Goal: Task Accomplishment & Management: Manage account settings

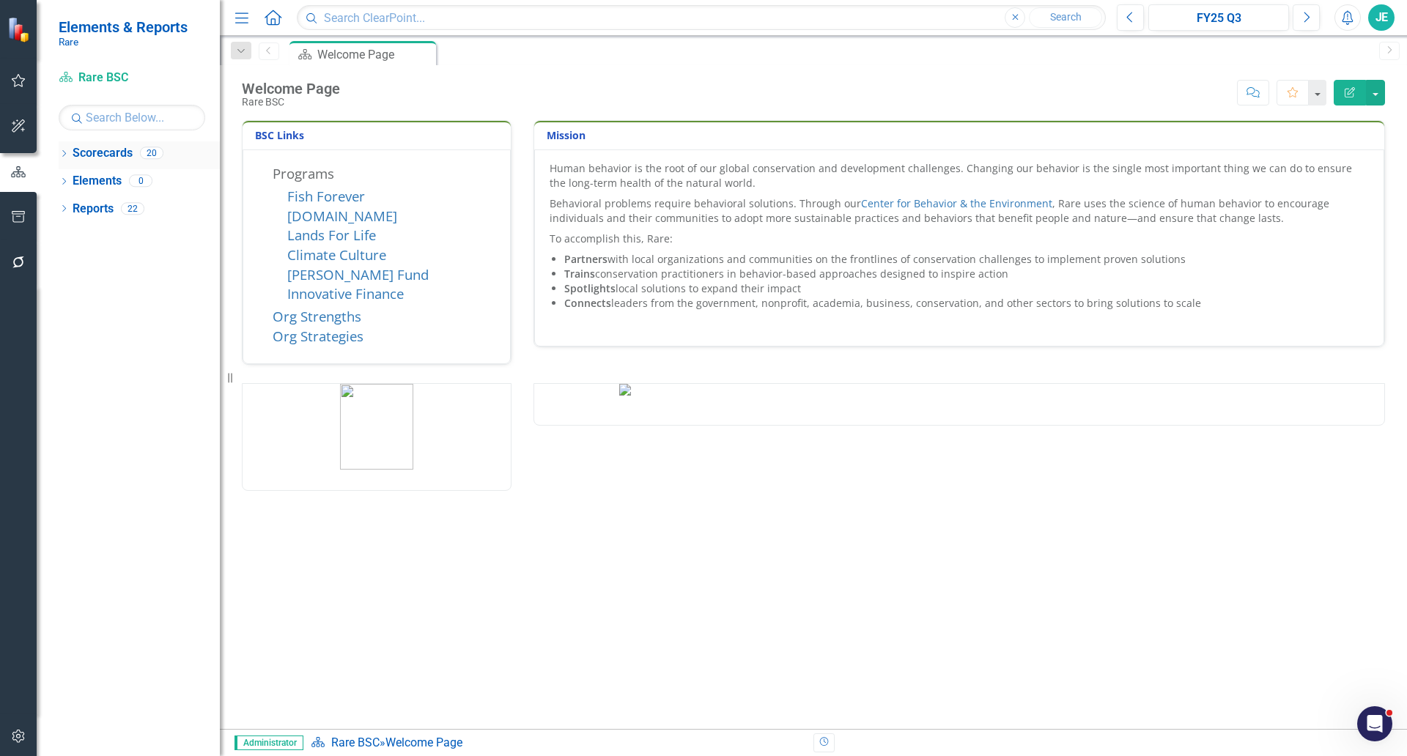
click at [65, 154] on icon at bounding box center [64, 153] width 4 height 7
click at [73, 185] on div "Dropdown" at bounding box center [71, 181] width 11 height 12
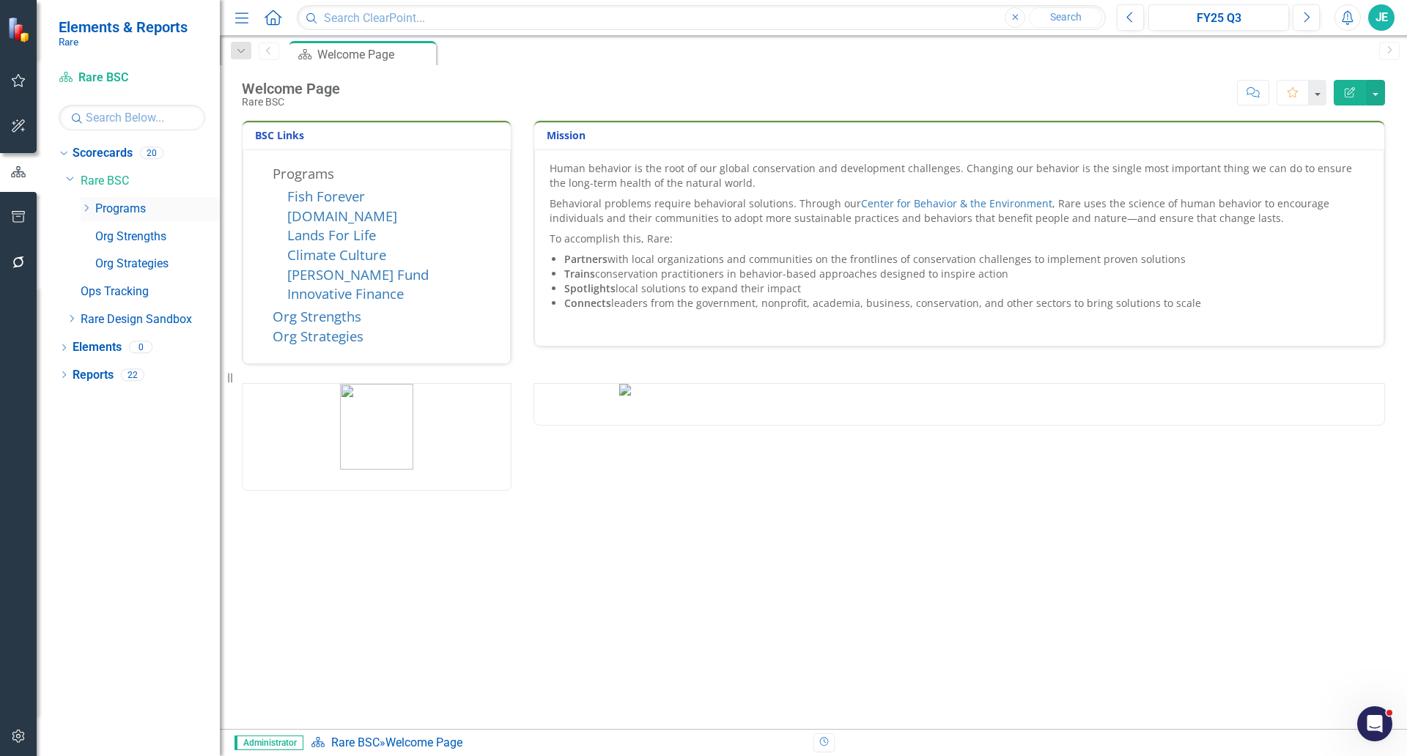
click at [86, 209] on icon "Dropdown" at bounding box center [86, 208] width 11 height 9
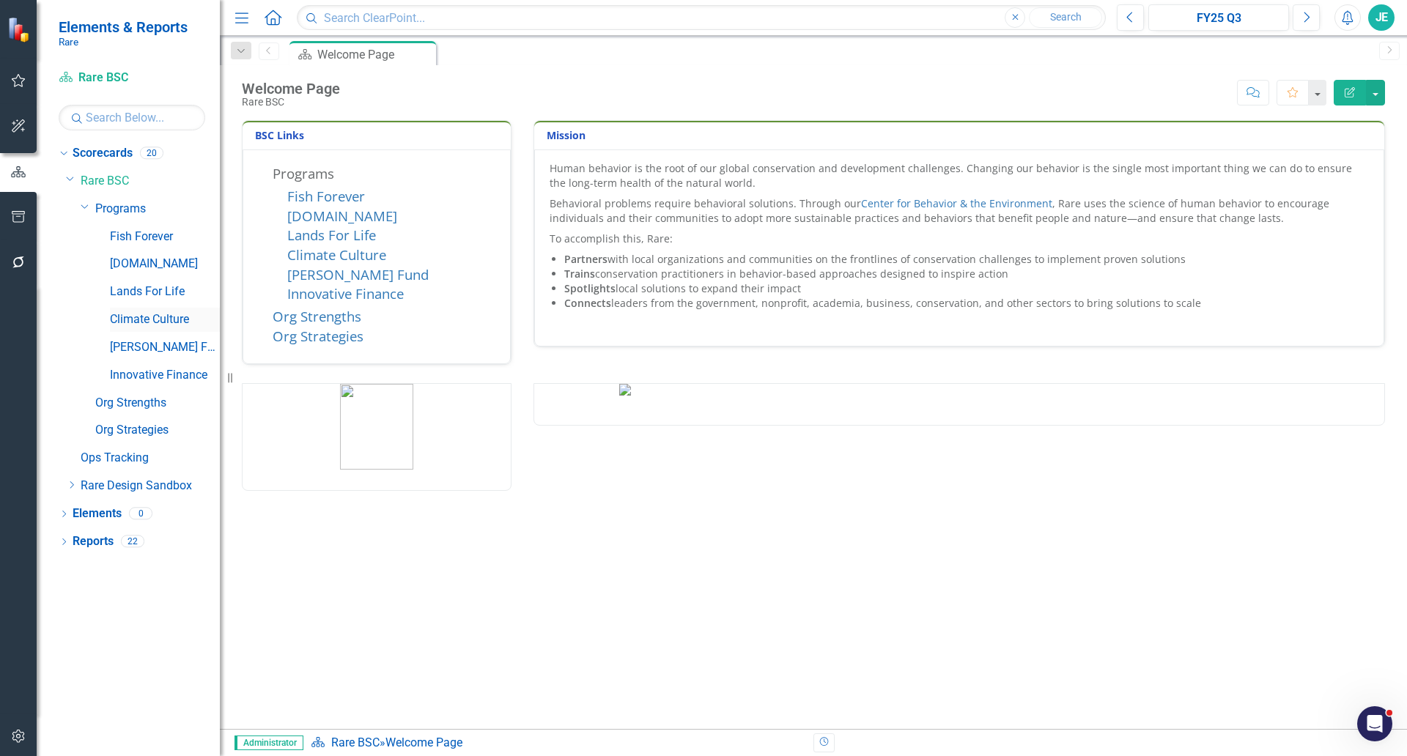
click at [146, 320] on link "Climate Culture" at bounding box center [165, 319] width 110 height 17
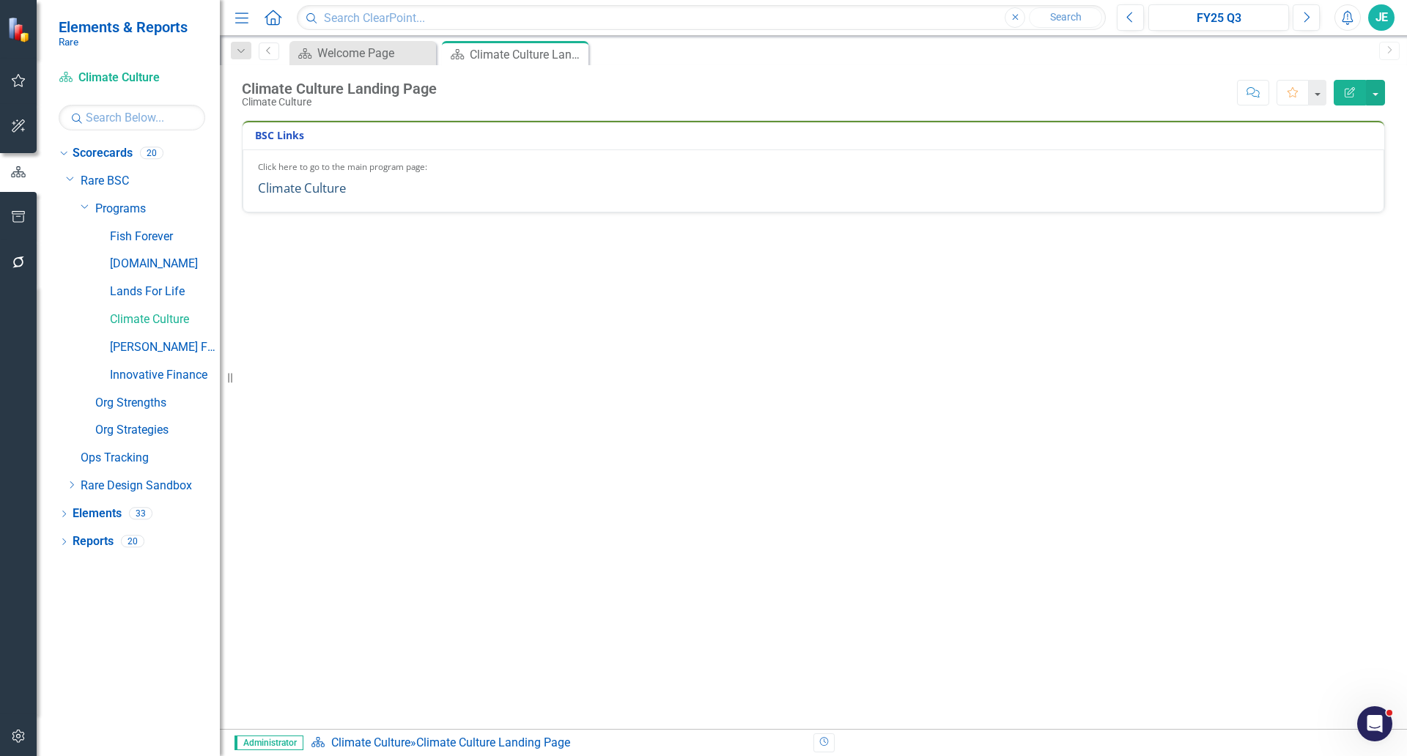
click at [267, 193] on link "Climate Culture" at bounding box center [302, 188] width 88 height 17
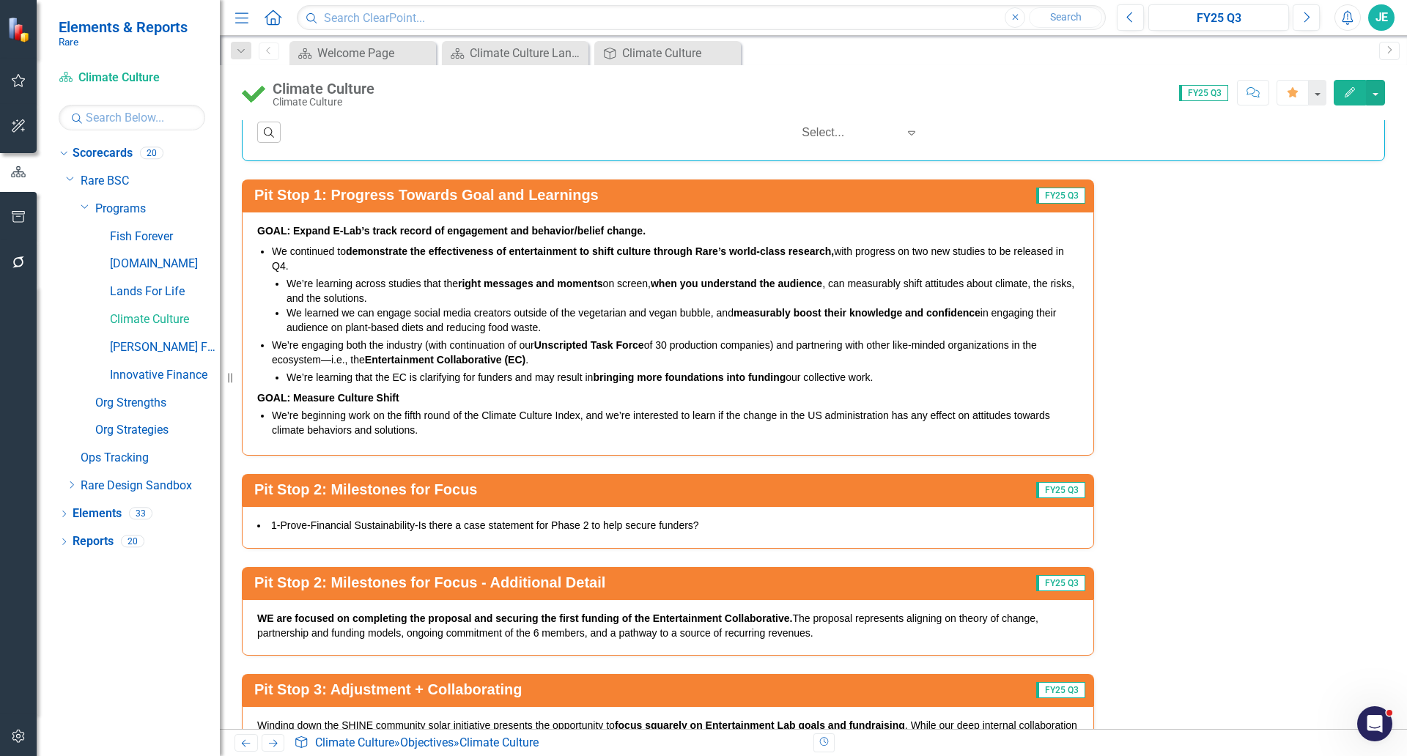
scroll to position [4396, 0]
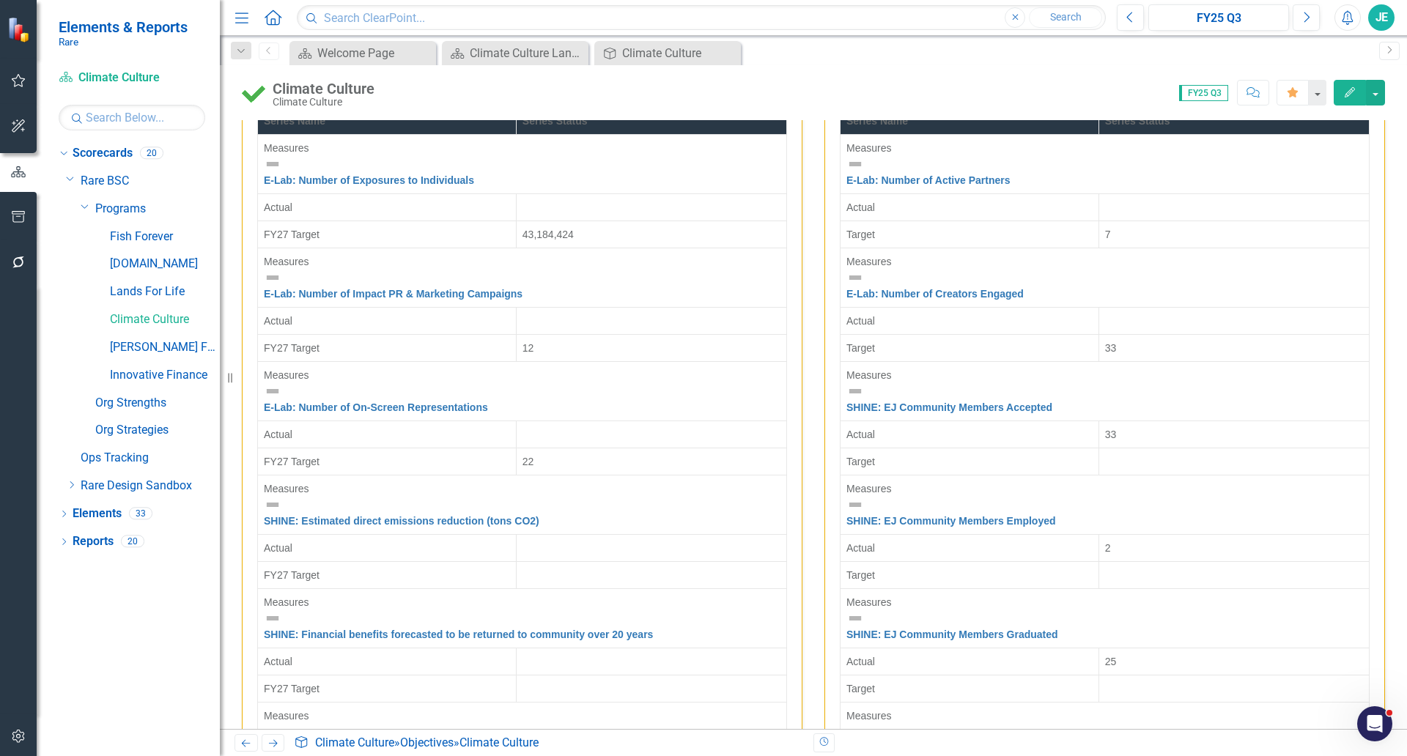
click at [1116, 200] on div at bounding box center [1234, 200] width 258 height 0
click at [1119, 200] on div at bounding box center [1234, 200] width 258 height 0
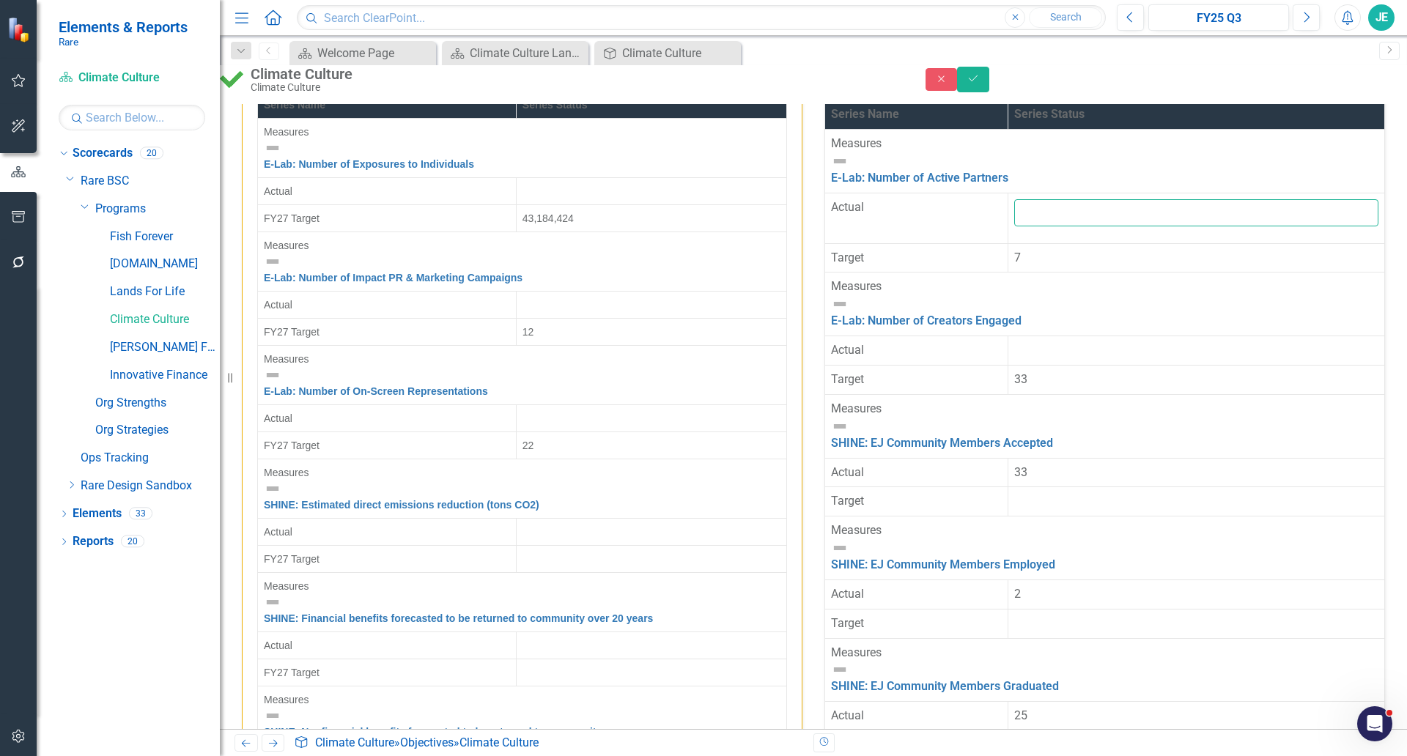
click at [1126, 226] on input "number" at bounding box center [1196, 212] width 364 height 27
click at [1095, 238] on td "1" at bounding box center [1196, 218] width 377 height 51
click at [1096, 226] on input "1" at bounding box center [1196, 212] width 364 height 27
type input "12"
click at [1123, 342] on div at bounding box center [1196, 342] width 364 height 0
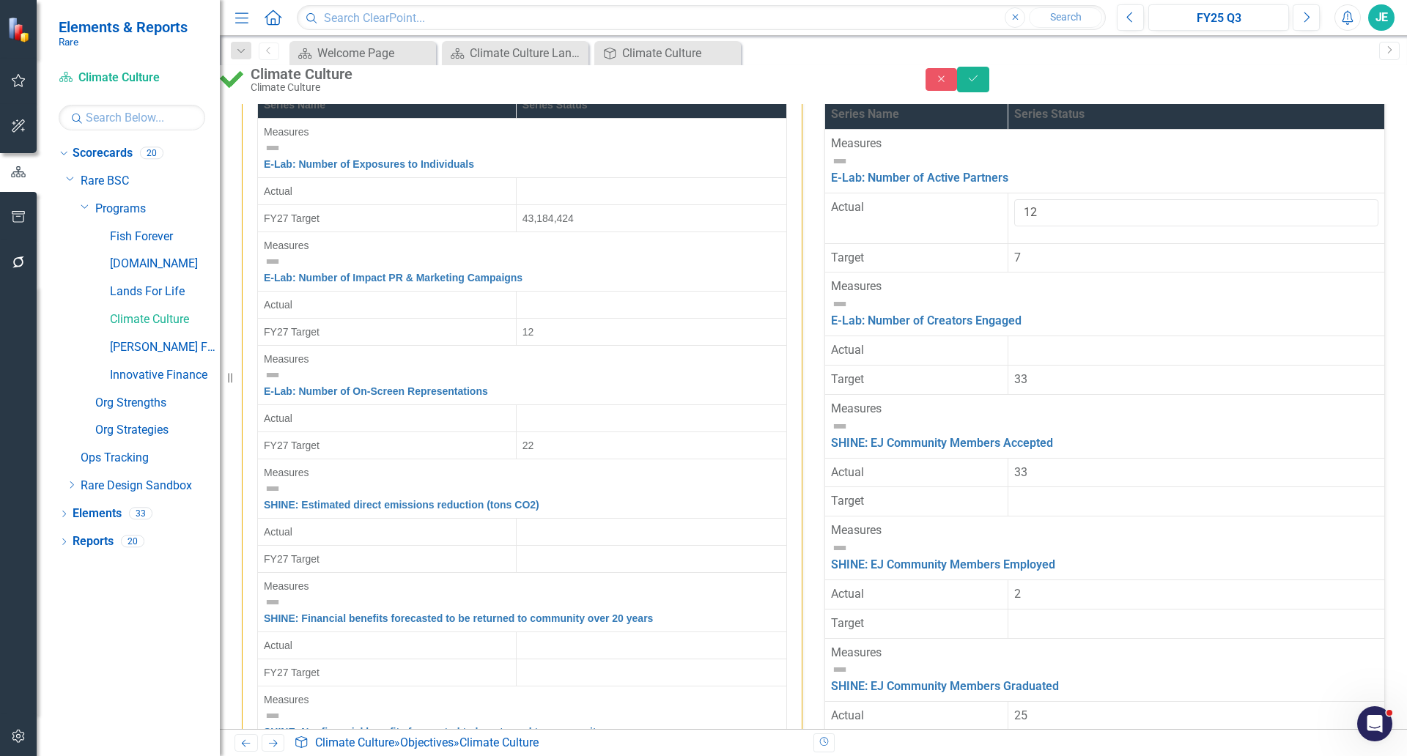
click at [1123, 342] on div at bounding box center [1196, 342] width 364 height 0
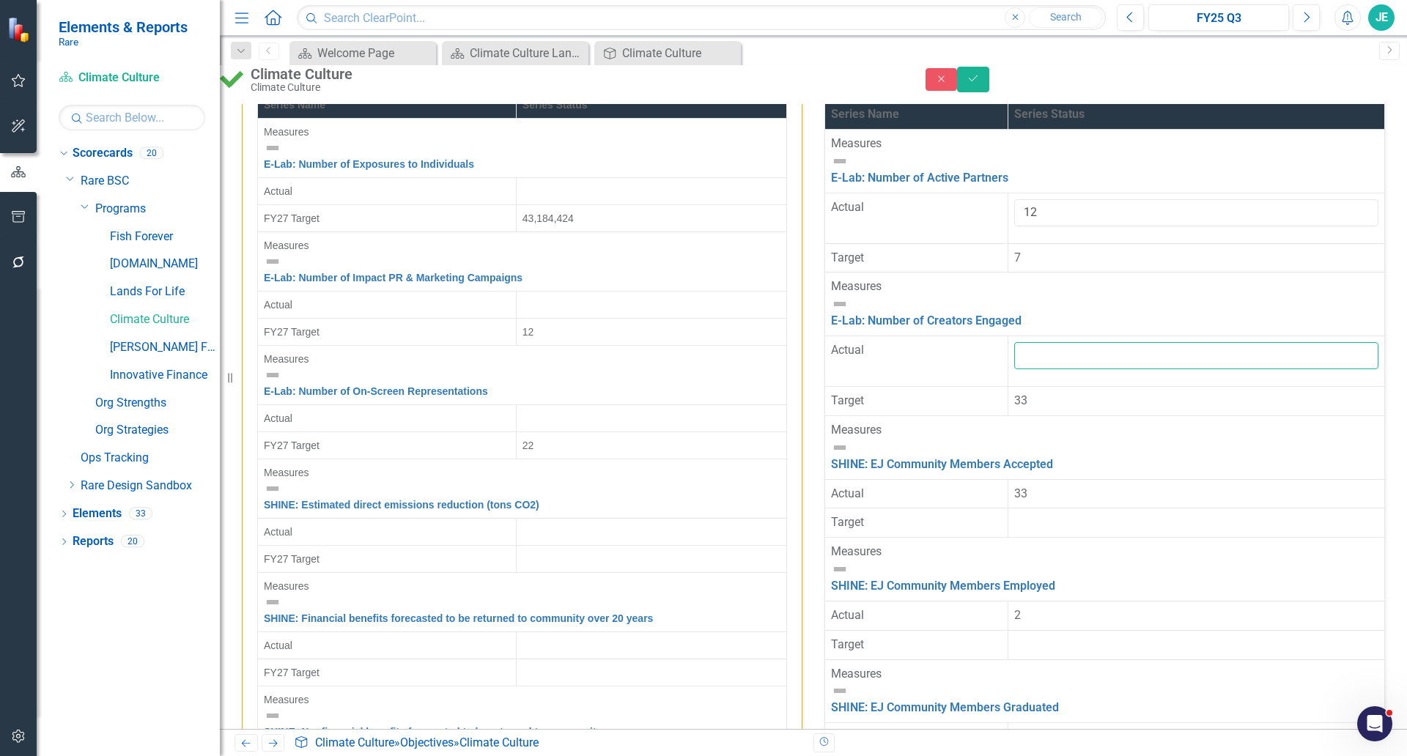
click at [1123, 342] on input "number" at bounding box center [1196, 355] width 364 height 27
type input "73"
click at [980, 84] on icon "Save" at bounding box center [972, 78] width 13 height 10
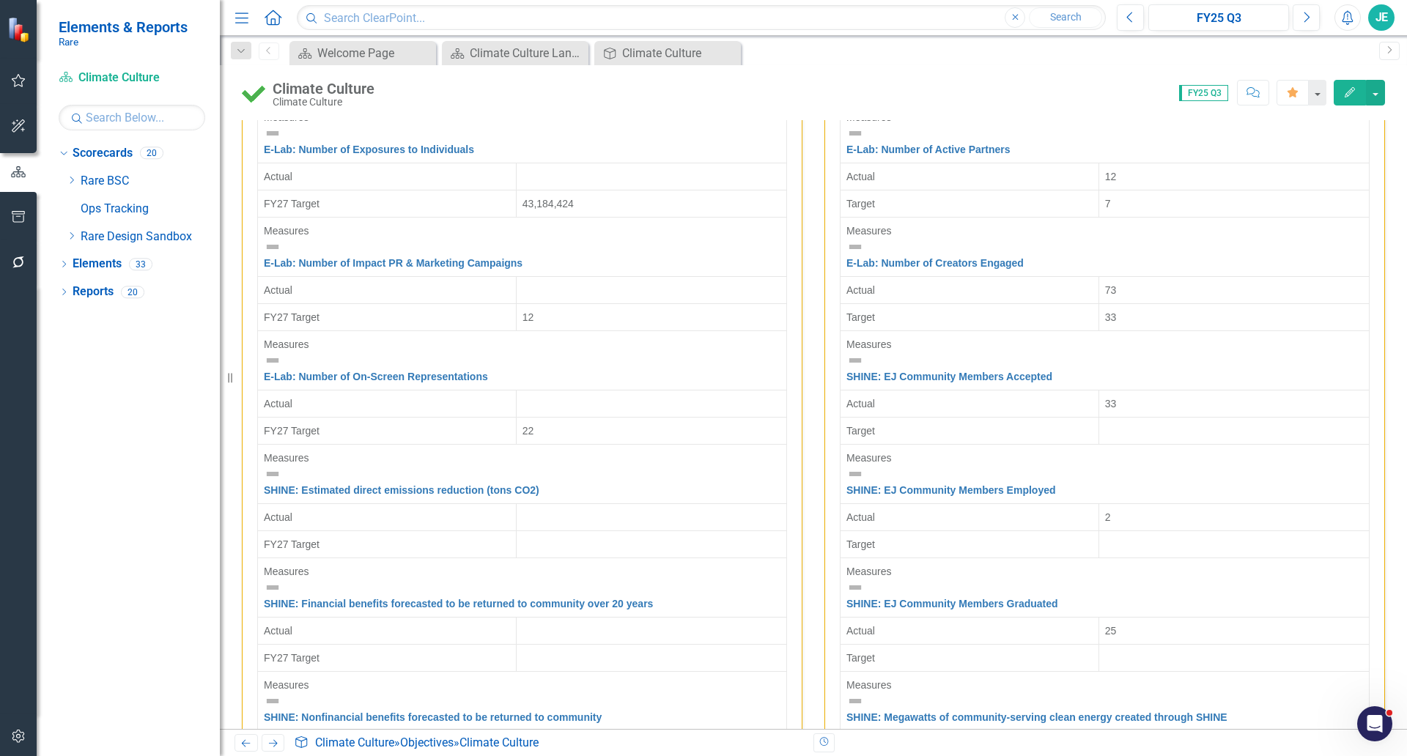
scroll to position [4409, 0]
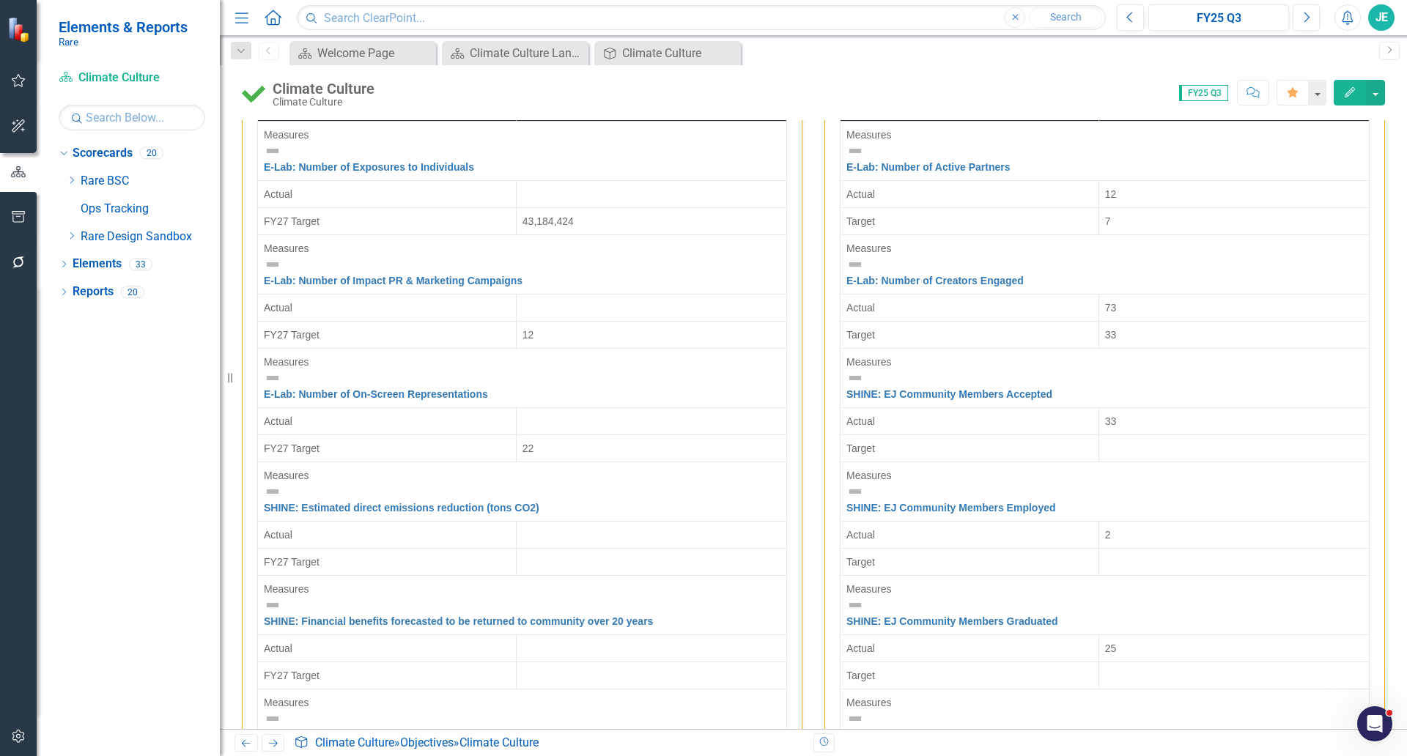
click at [848, 160] on img at bounding box center [855, 151] width 18 height 18
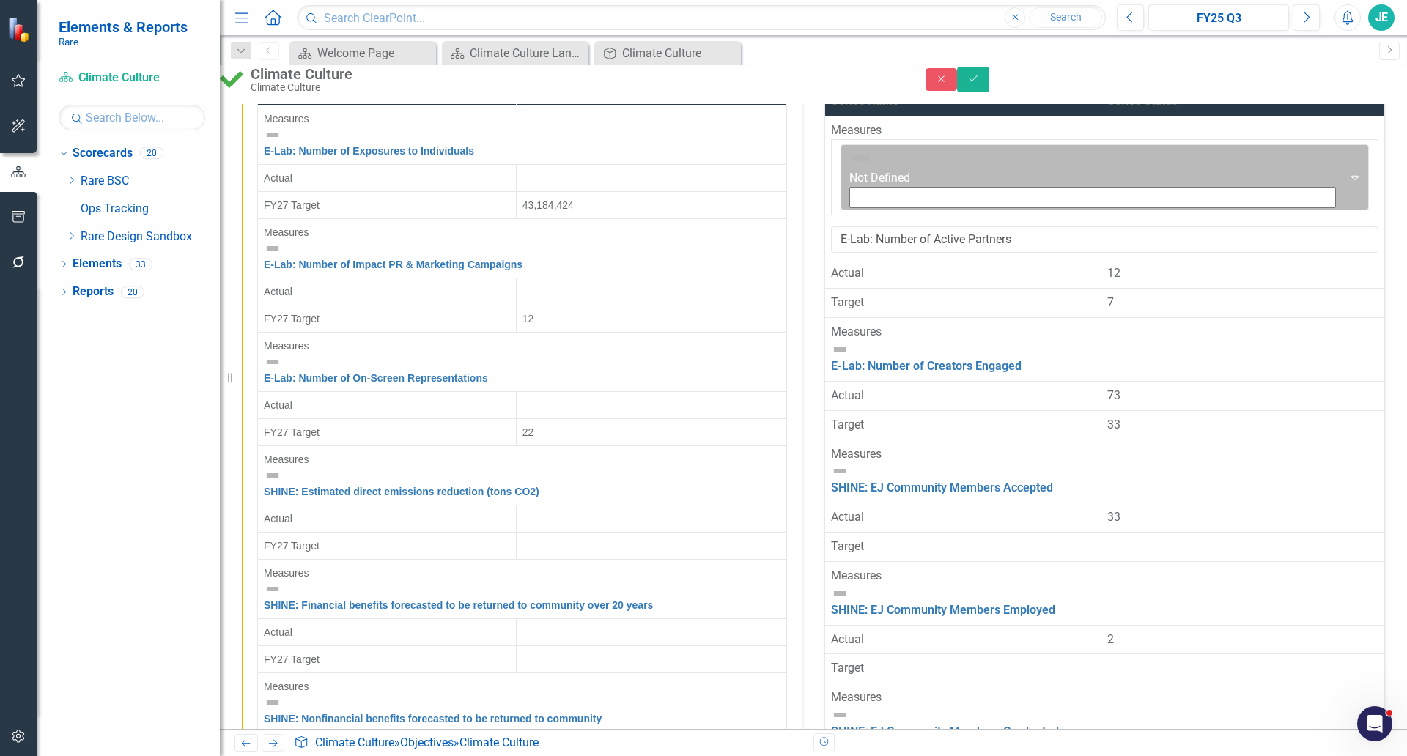
click at [855, 170] on img at bounding box center [860, 158] width 23 height 23
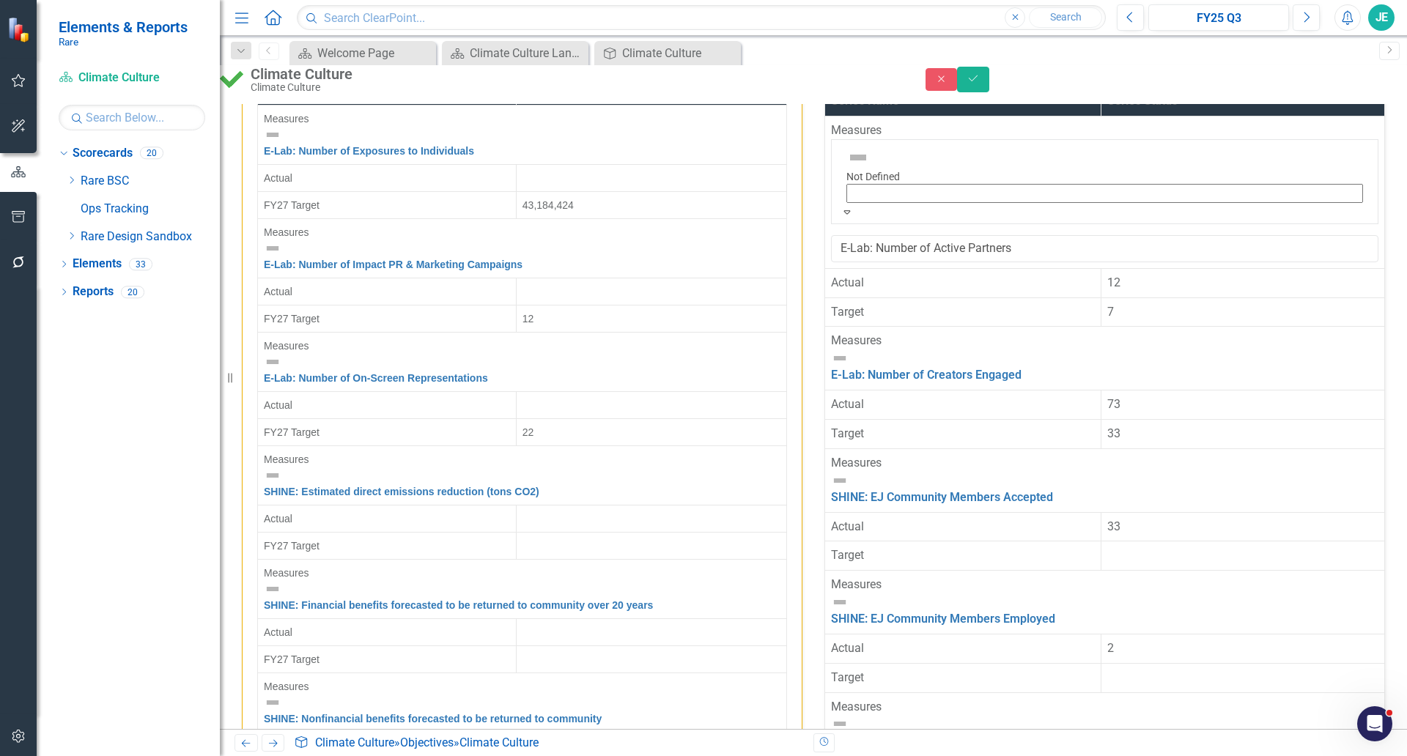
click at [848, 349] on img at bounding box center [840, 358] width 18 height 18
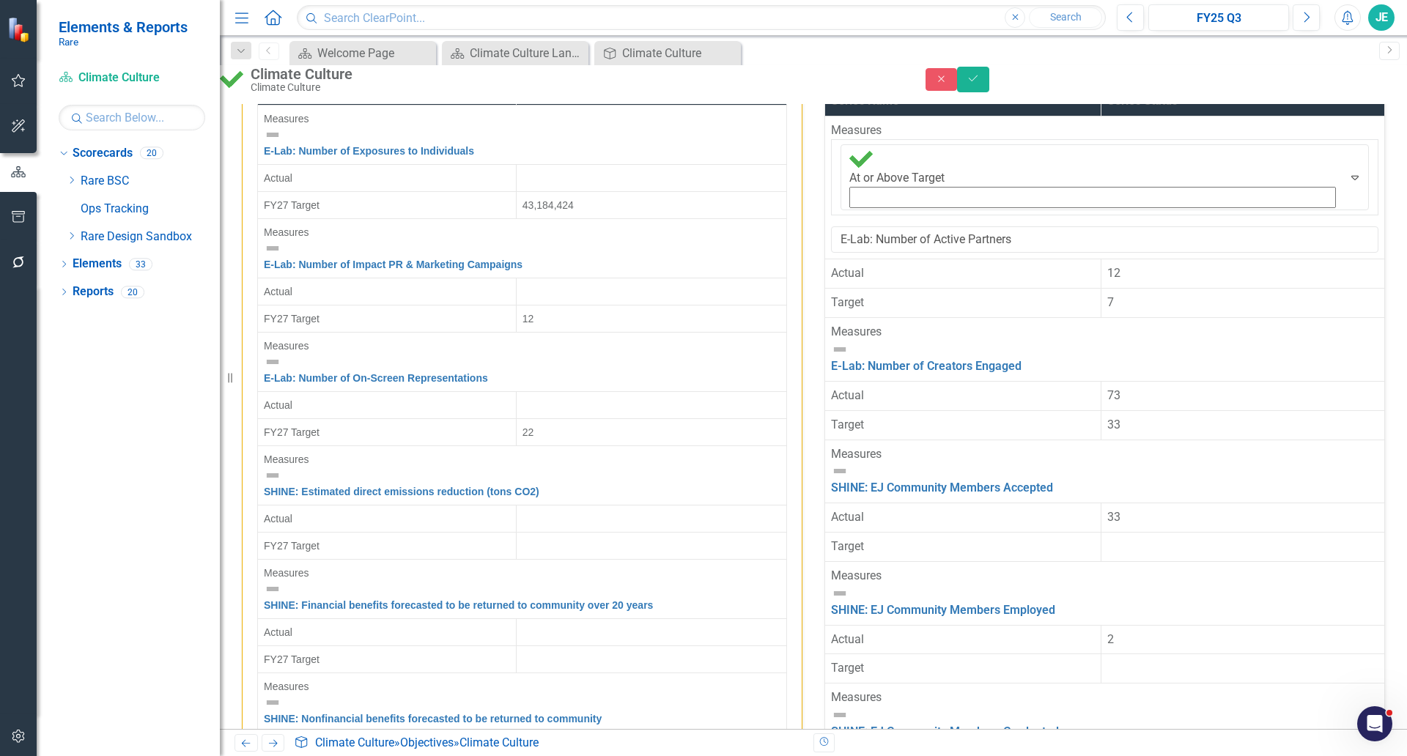
click at [848, 341] on img at bounding box center [840, 350] width 18 height 18
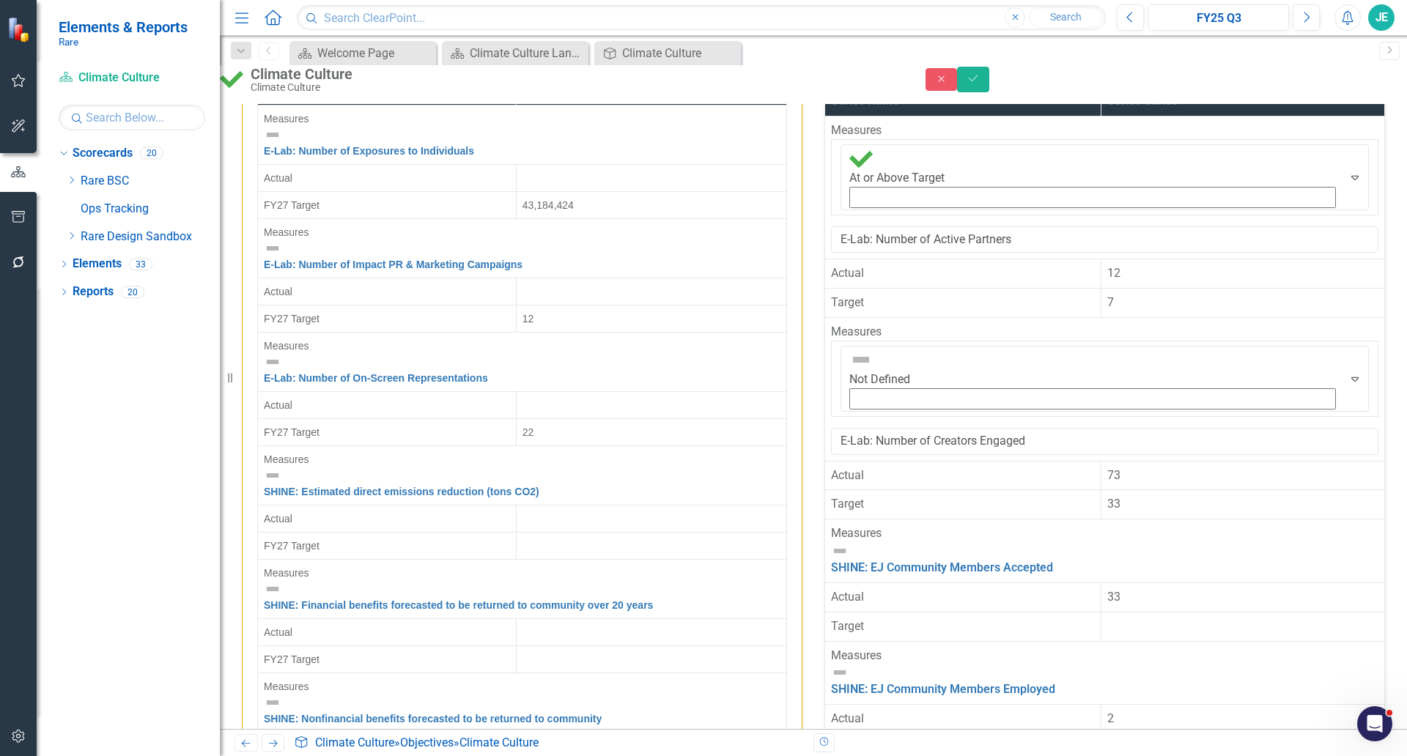
click at [854, 348] on img at bounding box center [860, 359] width 23 height 23
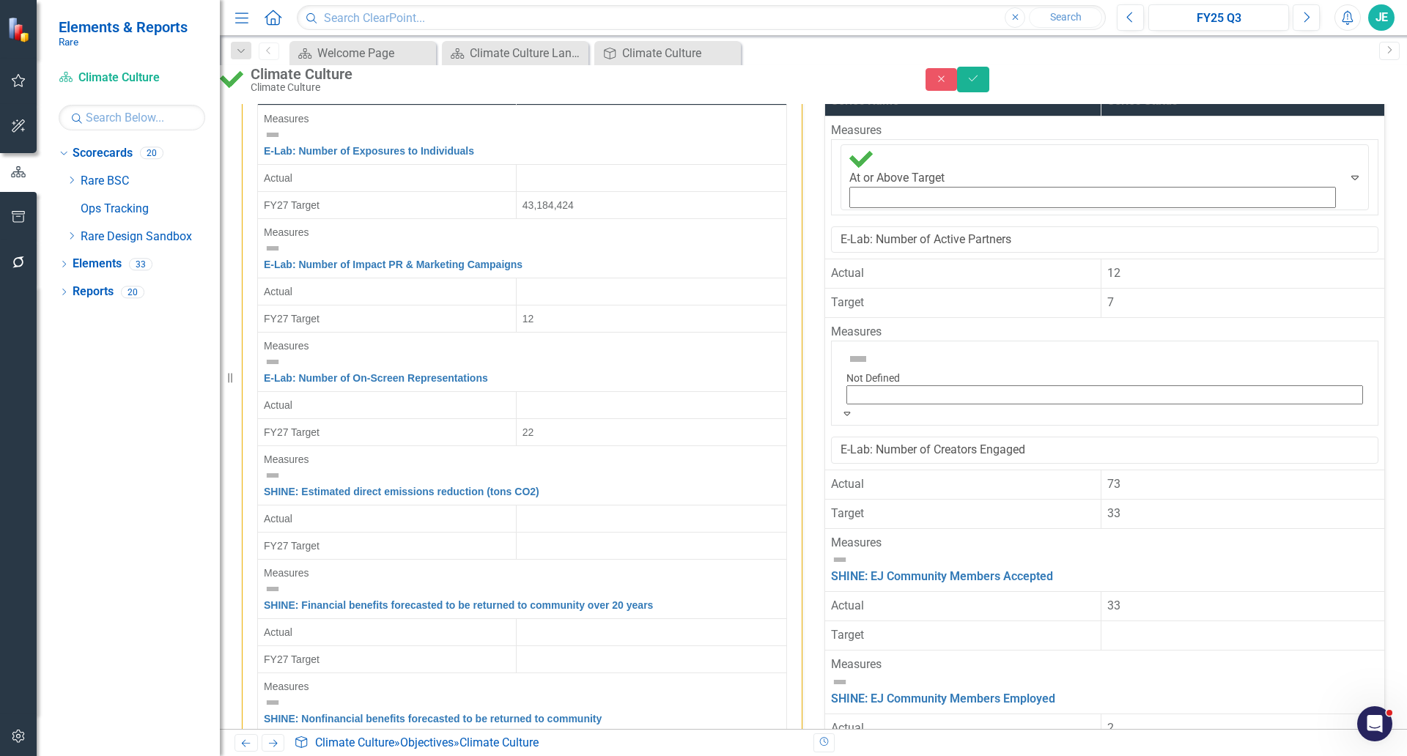
click at [980, 84] on icon "Save" at bounding box center [972, 78] width 13 height 10
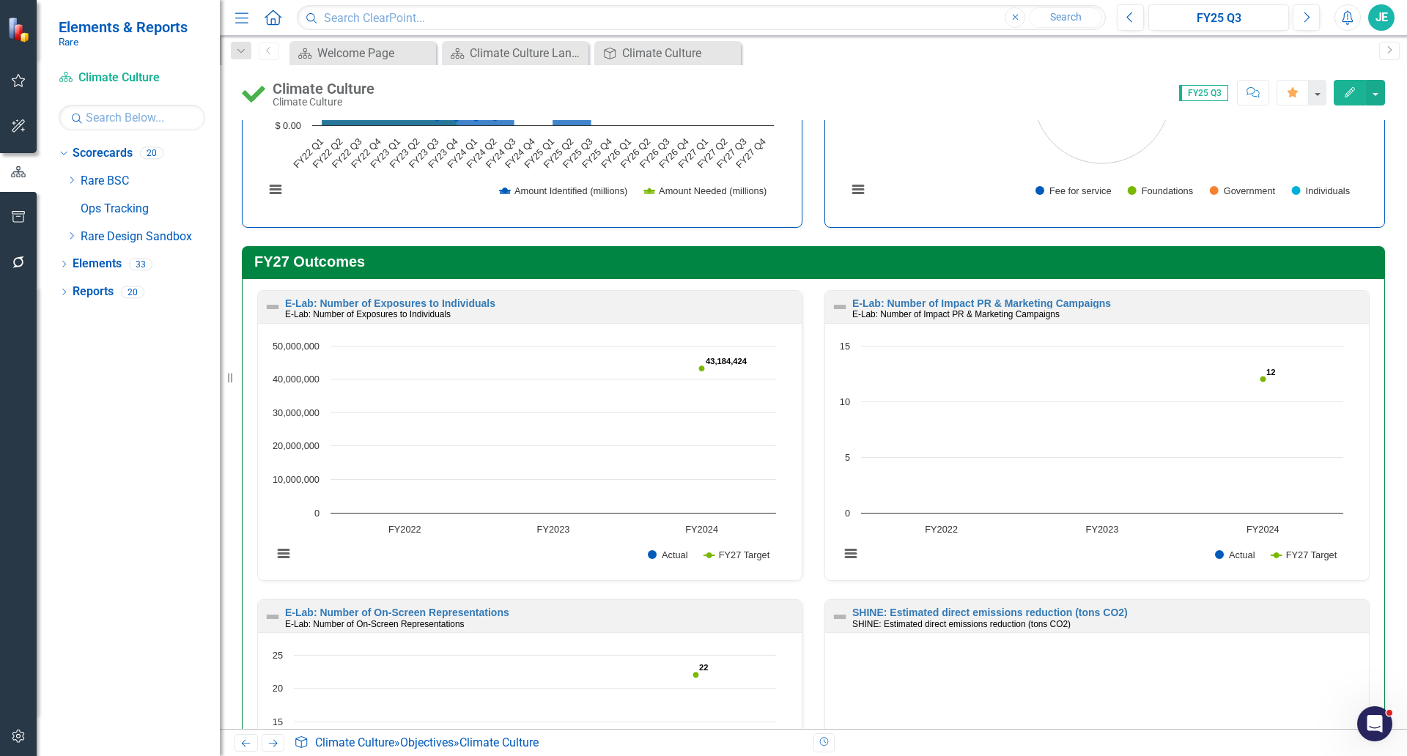
scroll to position [0, 0]
